Goal: Information Seeking & Learning: Learn about a topic

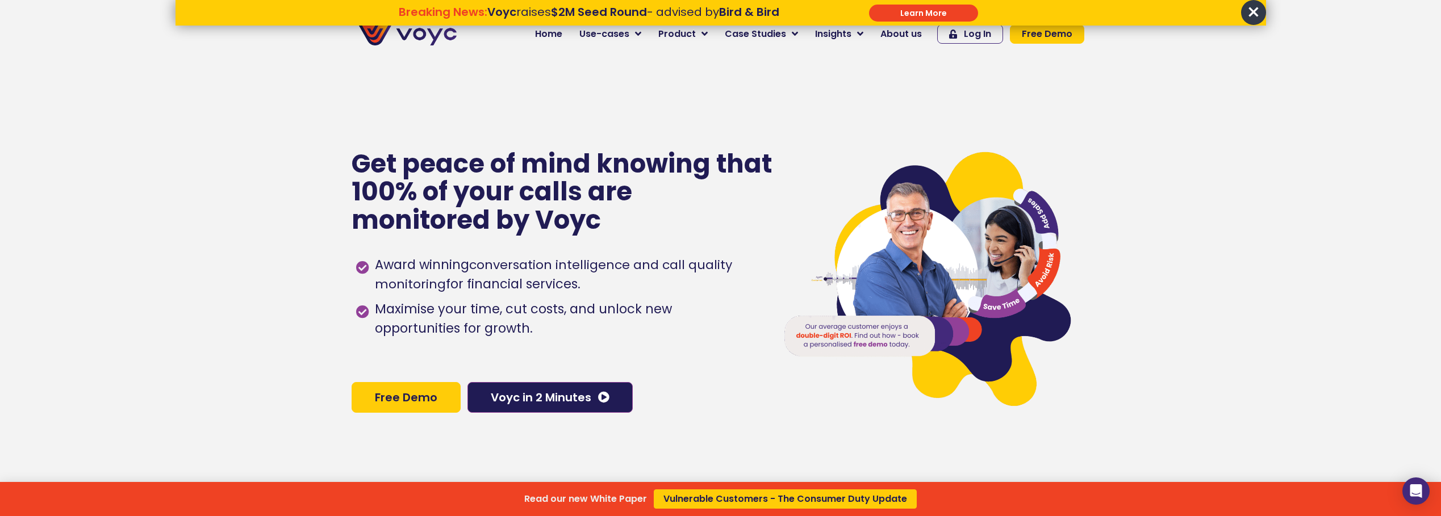
click at [1258, 9] on span "×" at bounding box center [1253, 12] width 25 height 25
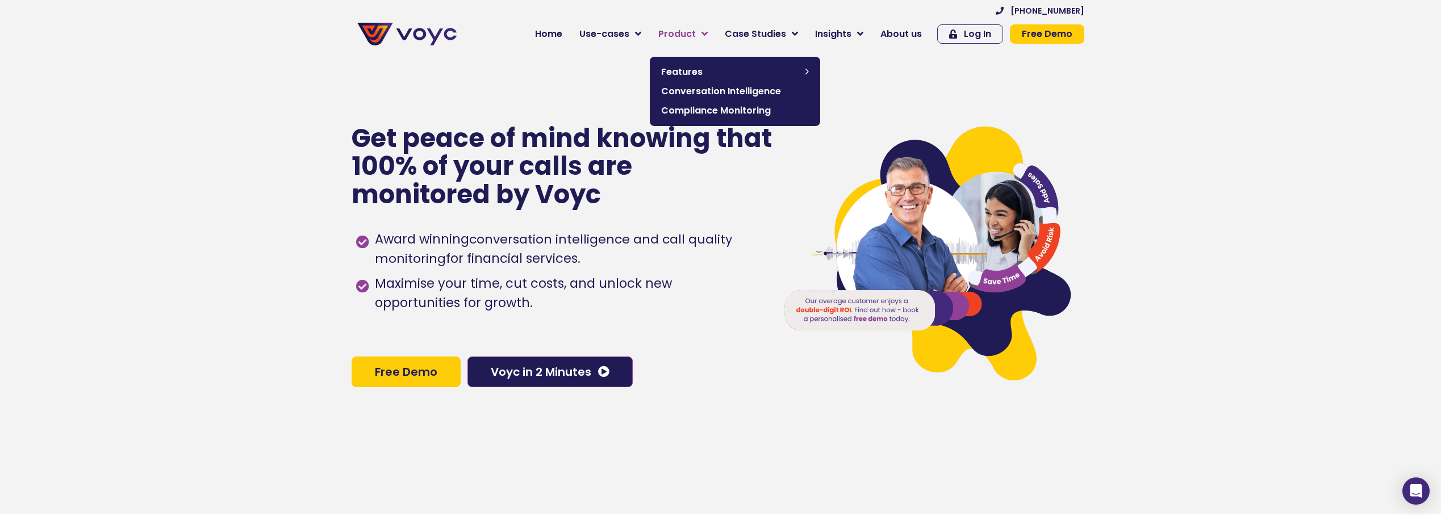
click at [691, 34] on span "Product" at bounding box center [676, 34] width 37 height 14
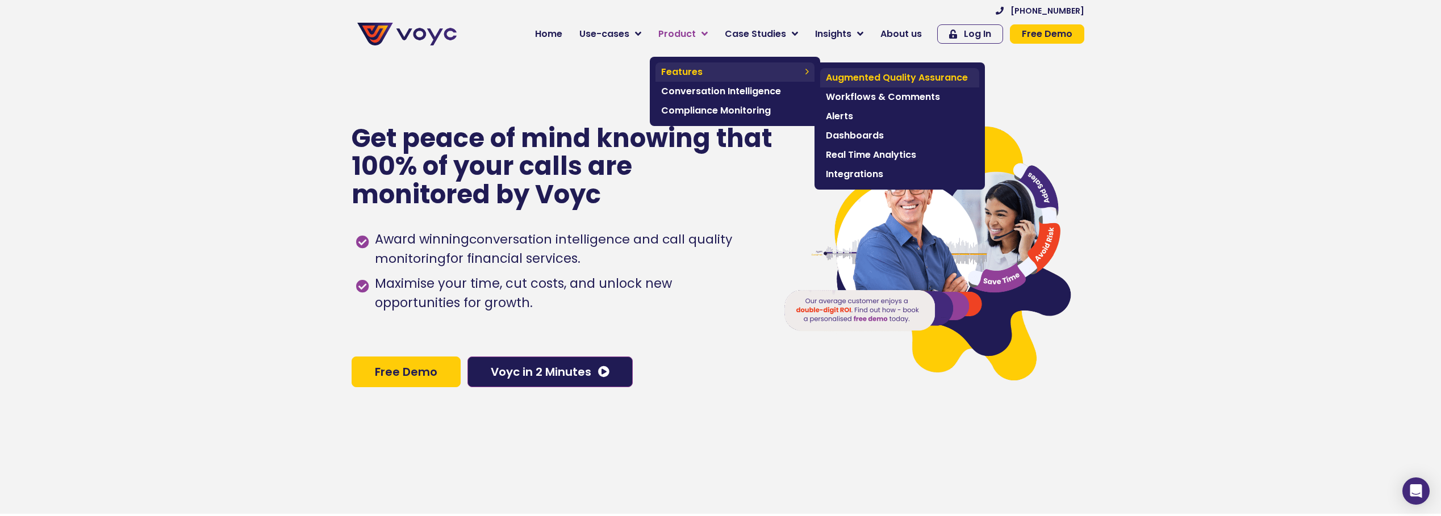
click at [910, 73] on span "Augmented Quality Assurance" at bounding box center [900, 78] width 148 height 14
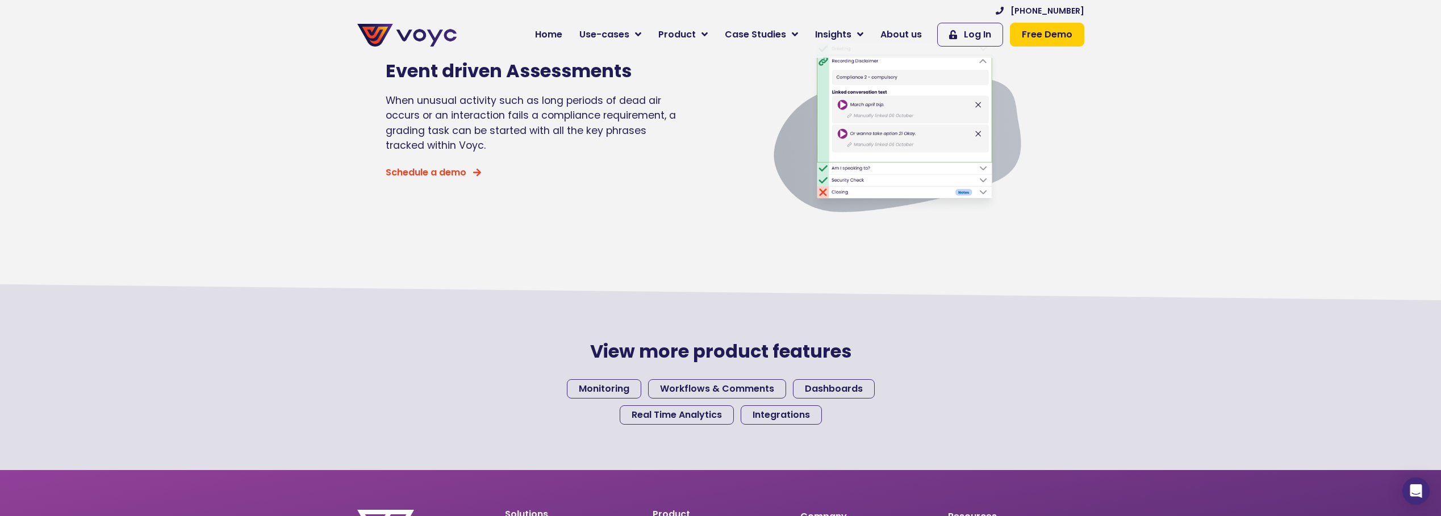
scroll to position [965, 0]
